Goal: Task Accomplishment & Management: Use online tool/utility

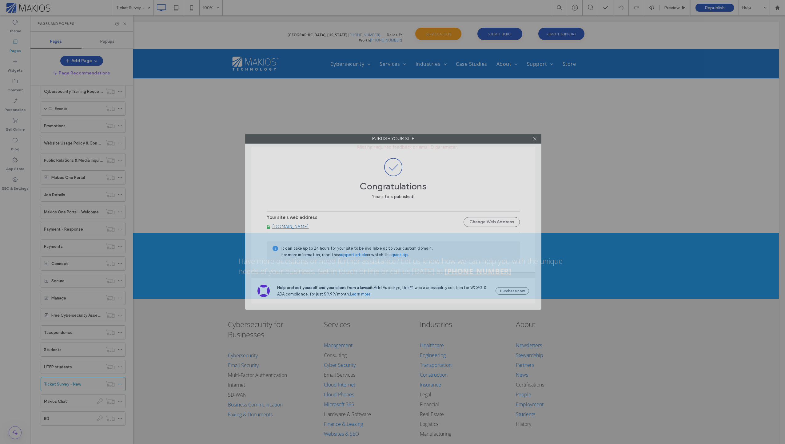
drag, startPoint x: 528, startPoint y: 138, endPoint x: 533, endPoint y: 138, distance: 4.9
click at [529, 138] on label "Publish your site" at bounding box center [393, 138] width 296 height 9
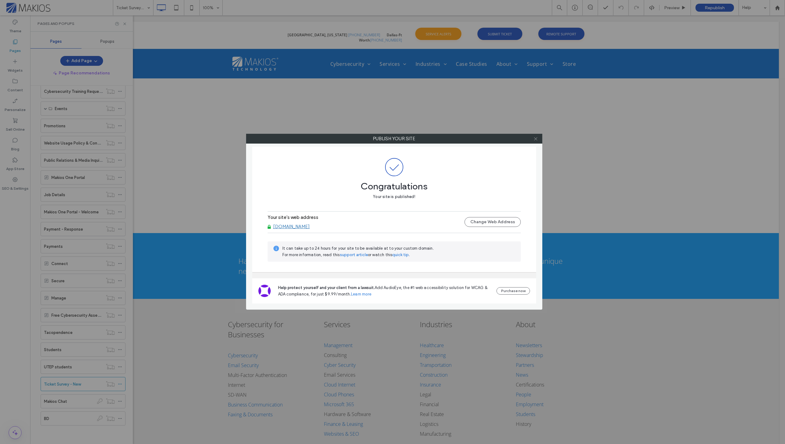
click at [534, 138] on icon at bounding box center [535, 139] width 5 height 5
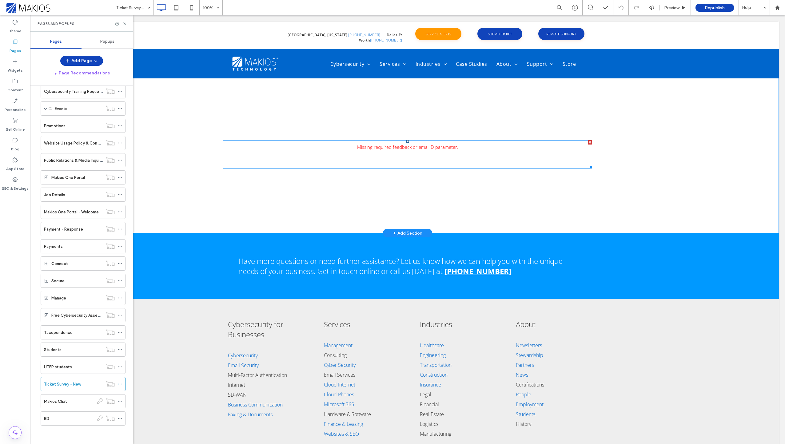
click at [331, 154] on span at bounding box center [407, 154] width 369 height 29
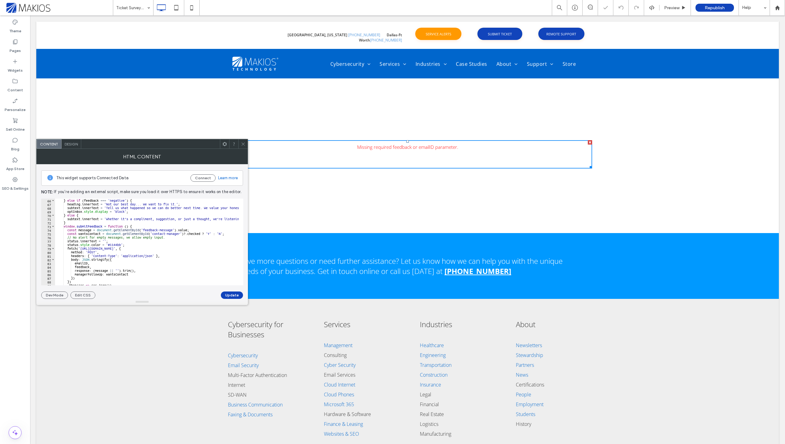
scroll to position [240, 0]
click at [156, 266] on div "} else if ( feedback === 'negative' ) { heading . innerText = 'Not our best day…" at bounding box center [276, 243] width 443 height 89
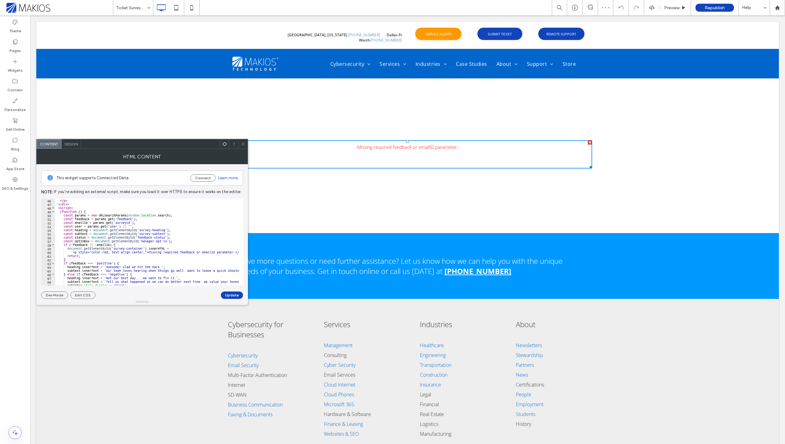
scroll to position [166, 0]
click at [180, 236] on div "</ p > </ div > < script > ( function ( ) { const params = new URLSearchParams …" at bounding box center [276, 243] width 443 height 89
type textarea "**********"
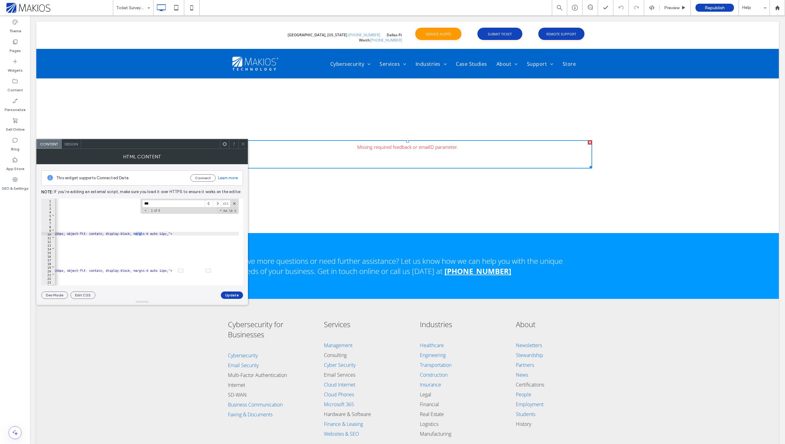
scroll to position [0, 161]
type input "***"
click at [139, 233] on div "< meta > < meta name = "viewport" content = "width=device-width, initial-scale=…" at bounding box center [147, 242] width 184 height 87
drag, startPoint x: 141, startPoint y: 233, endPoint x: 136, endPoint y: 234, distance: 5.3
click at [136, 234] on div "< meta > < meta name = "viewport" content = "width=device-width, initial-scale=…" at bounding box center [115, 243] width 443 height 89
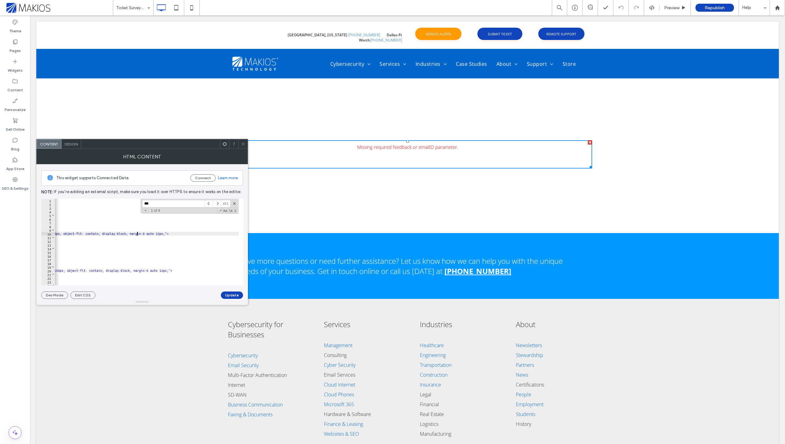
scroll to position [0, 20]
drag, startPoint x: 168, startPoint y: 235, endPoint x: 163, endPoint y: 234, distance: 4.4
click at [163, 234] on div "< meta > < meta name = "viewport" content = "width=device-width, initial-scale=…" at bounding box center [115, 243] width 443 height 89
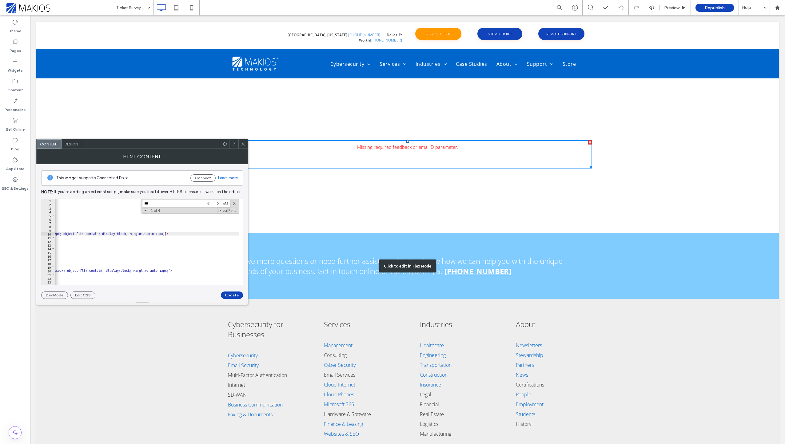
scroll to position [0, 23]
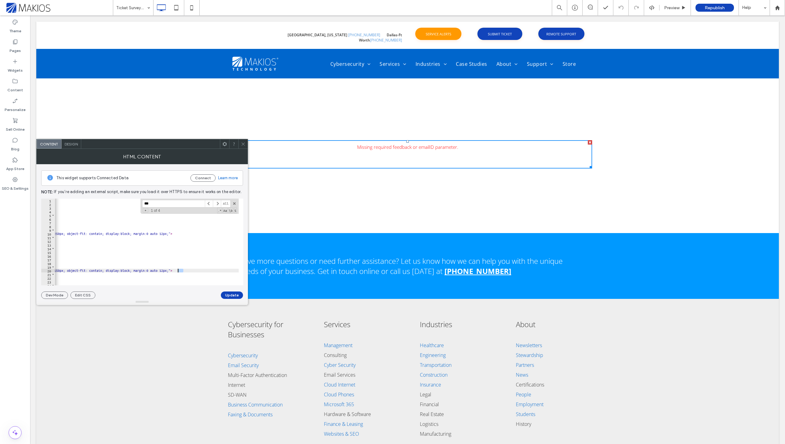
drag, startPoint x: 183, startPoint y: 271, endPoint x: 178, endPoint y: 271, distance: 5.2
click at [178, 271] on div "< meta > < meta name = "viewport" content = "width=device-width, initial-scale=…" at bounding box center [115, 243] width 443 height 89
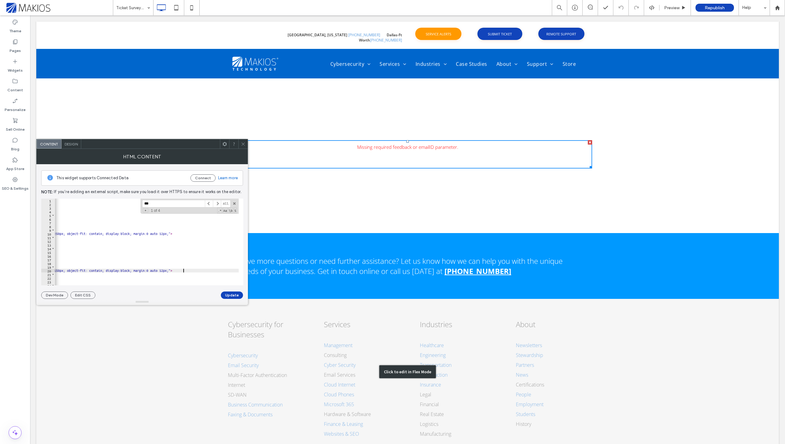
scroll to position [0, 24]
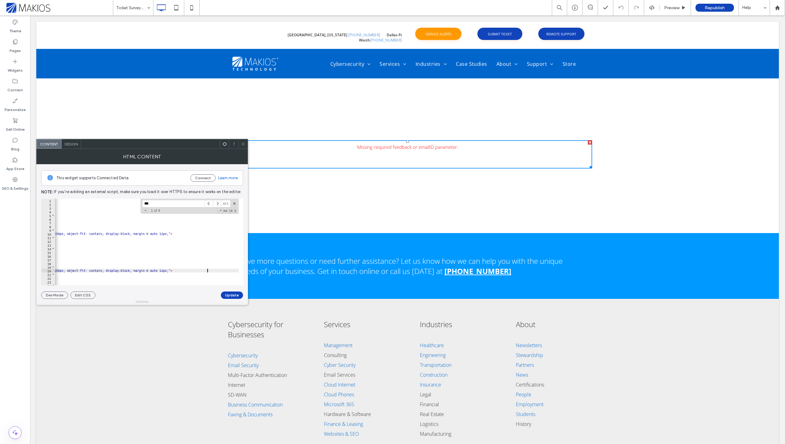
click at [206, 271] on div "< meta > < meta name = "viewport" content = "width=device-width, initial-scale=…" at bounding box center [115, 243] width 443 height 89
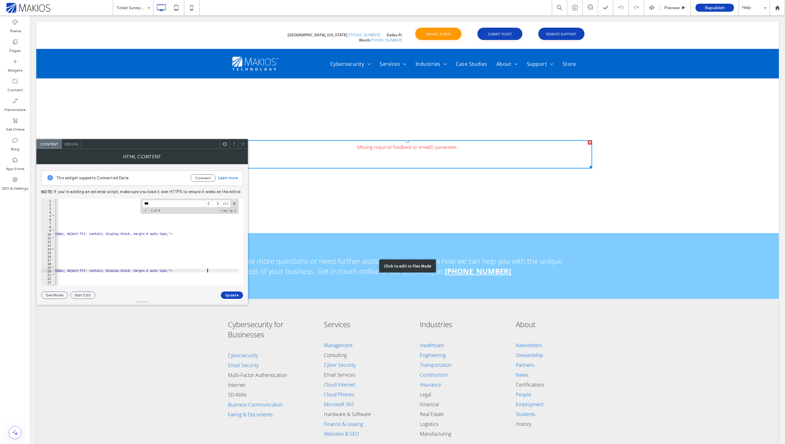
scroll to position [0, 26]
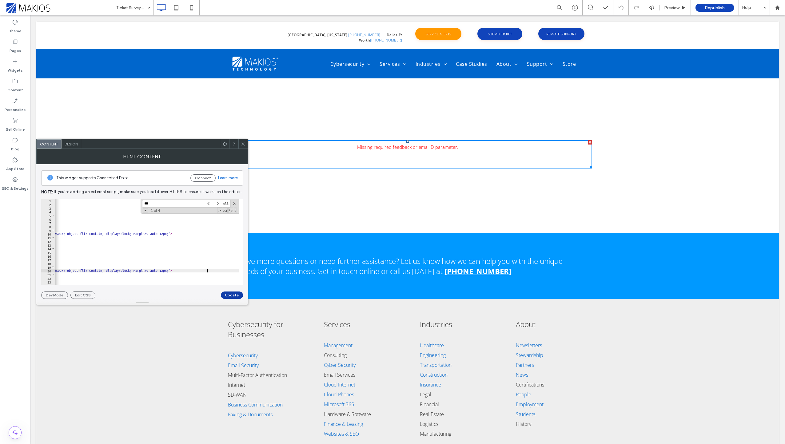
type textarea "**********"
click at [234, 295] on button "Update" at bounding box center [232, 295] width 22 height 7
click at [709, 9] on span "Republish" at bounding box center [715, 7] width 20 height 5
